Goal: Task Accomplishment & Management: Manage account settings

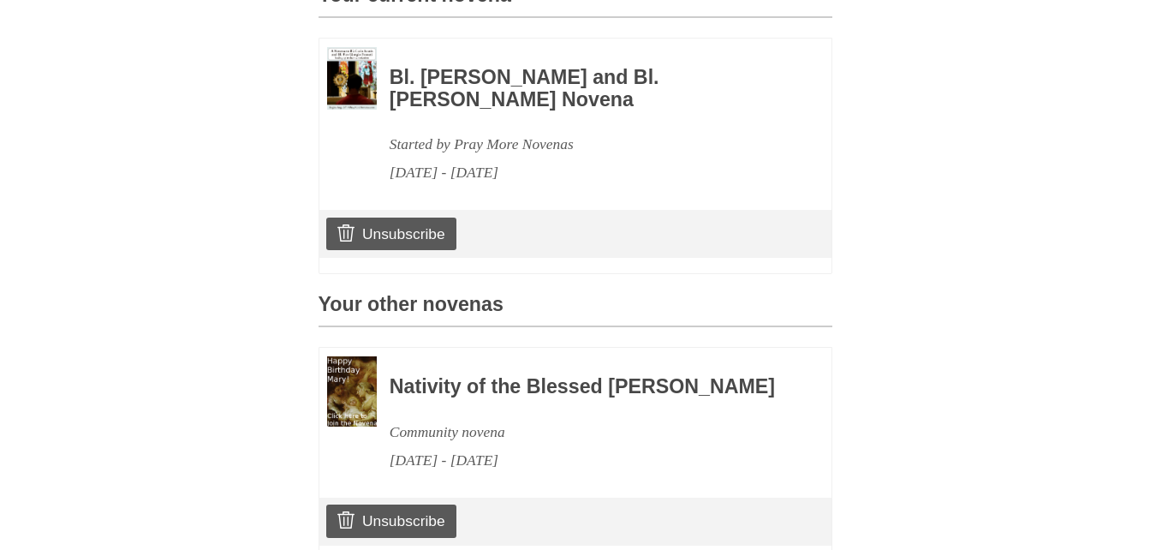
scroll to position [562, 0]
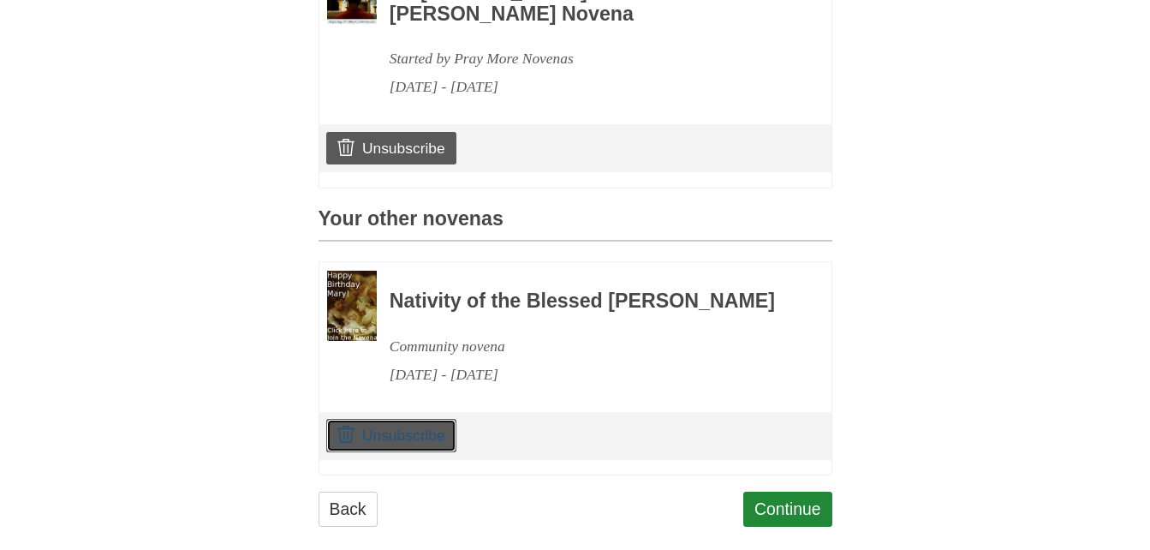
drag, startPoint x: 384, startPoint y: 451, endPoint x: 653, endPoint y: 89, distance: 451.0
click at [384, 451] on link "Unsubscribe" at bounding box center [390, 435] width 129 height 33
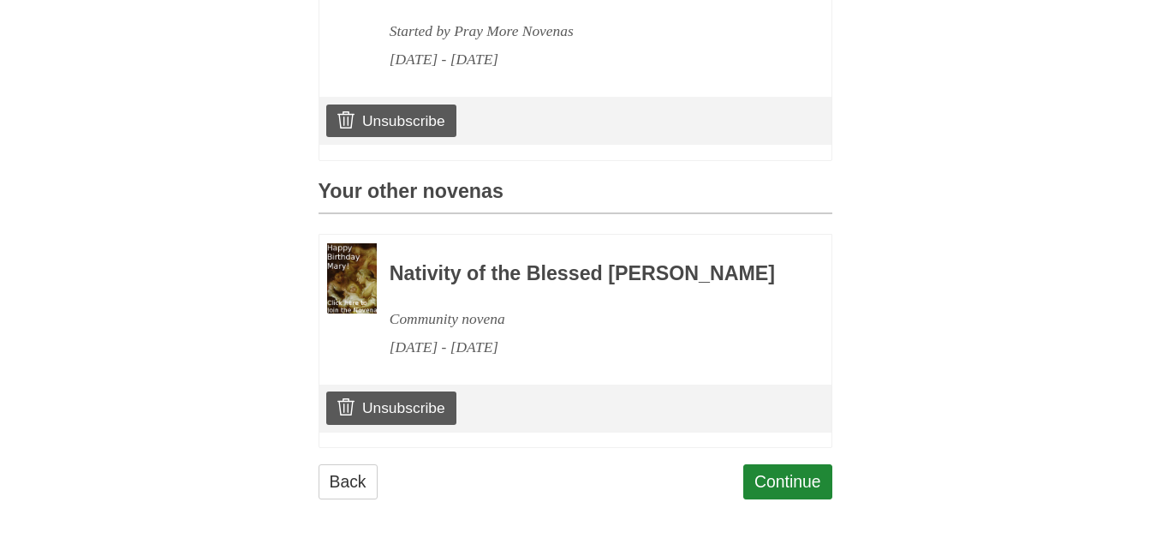
scroll to position [610, 0]
click at [430, 402] on link "Unsubscribe" at bounding box center [390, 407] width 129 height 33
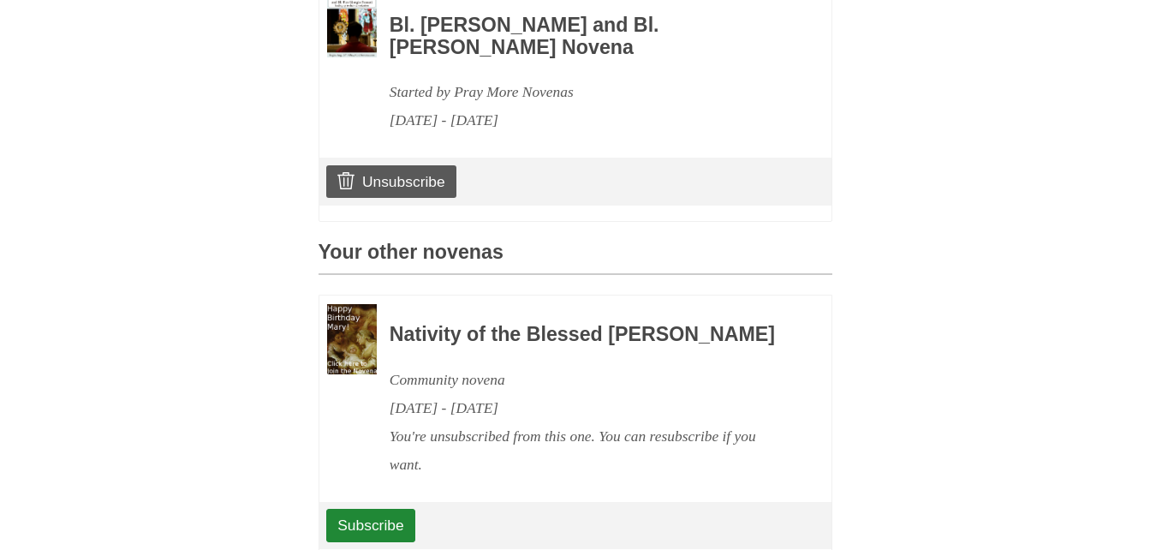
scroll to position [667, 0]
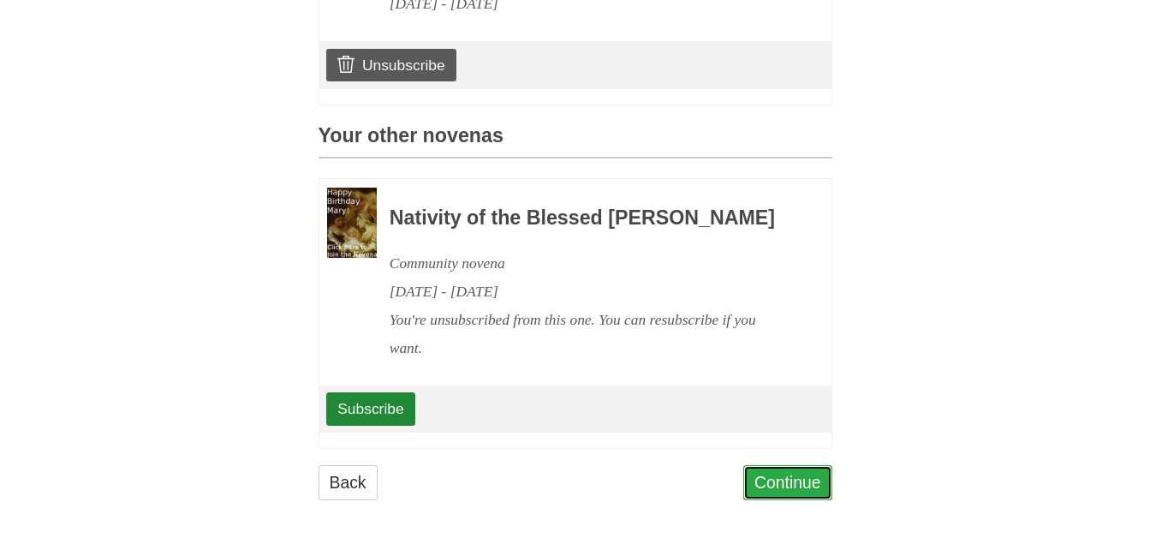
click at [774, 480] on link "Continue" at bounding box center [787, 482] width 89 height 35
